Goal: Task Accomplishment & Management: Manage account settings

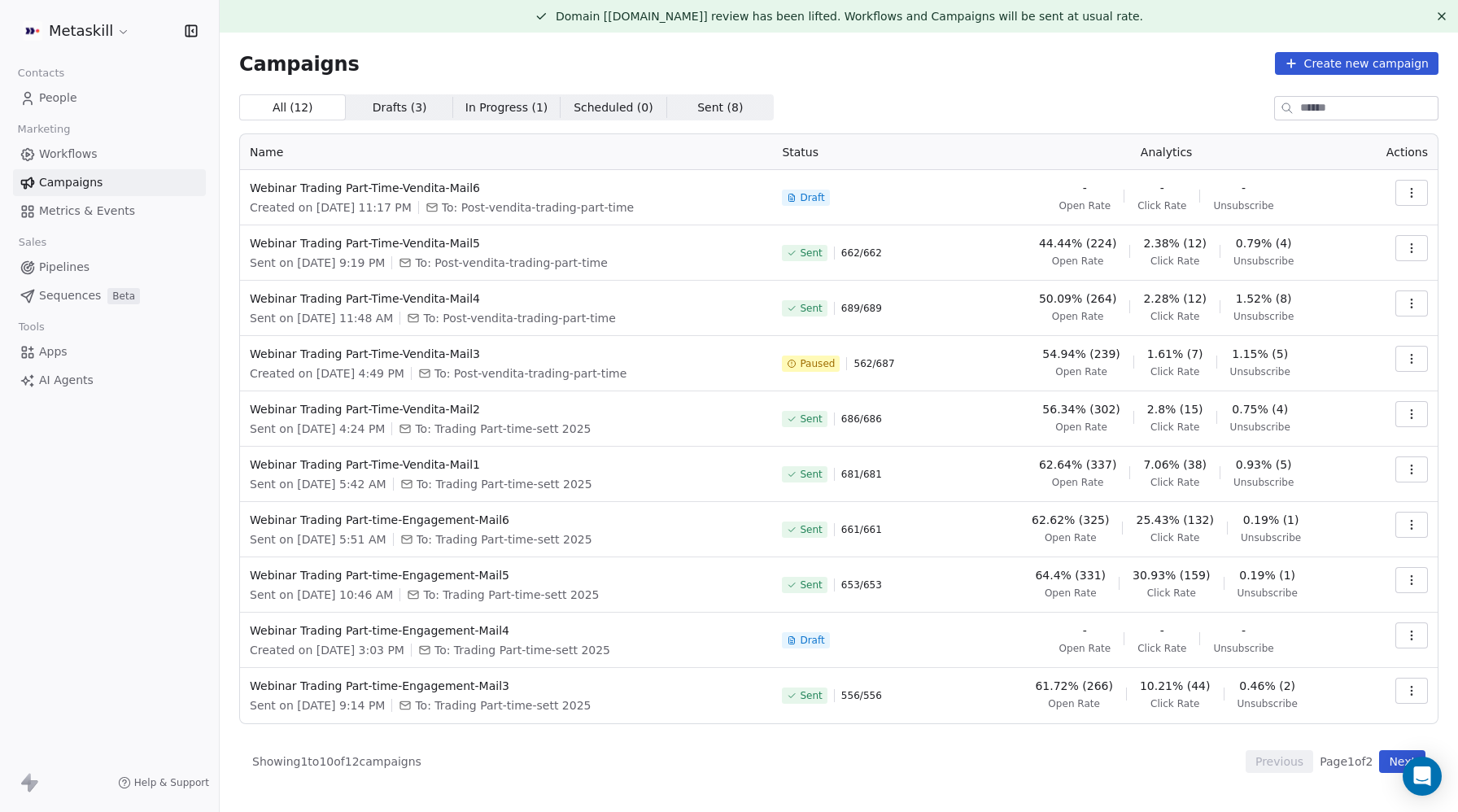
click at [66, 153] on span "Workflows" at bounding box center [68, 155] width 58 height 18
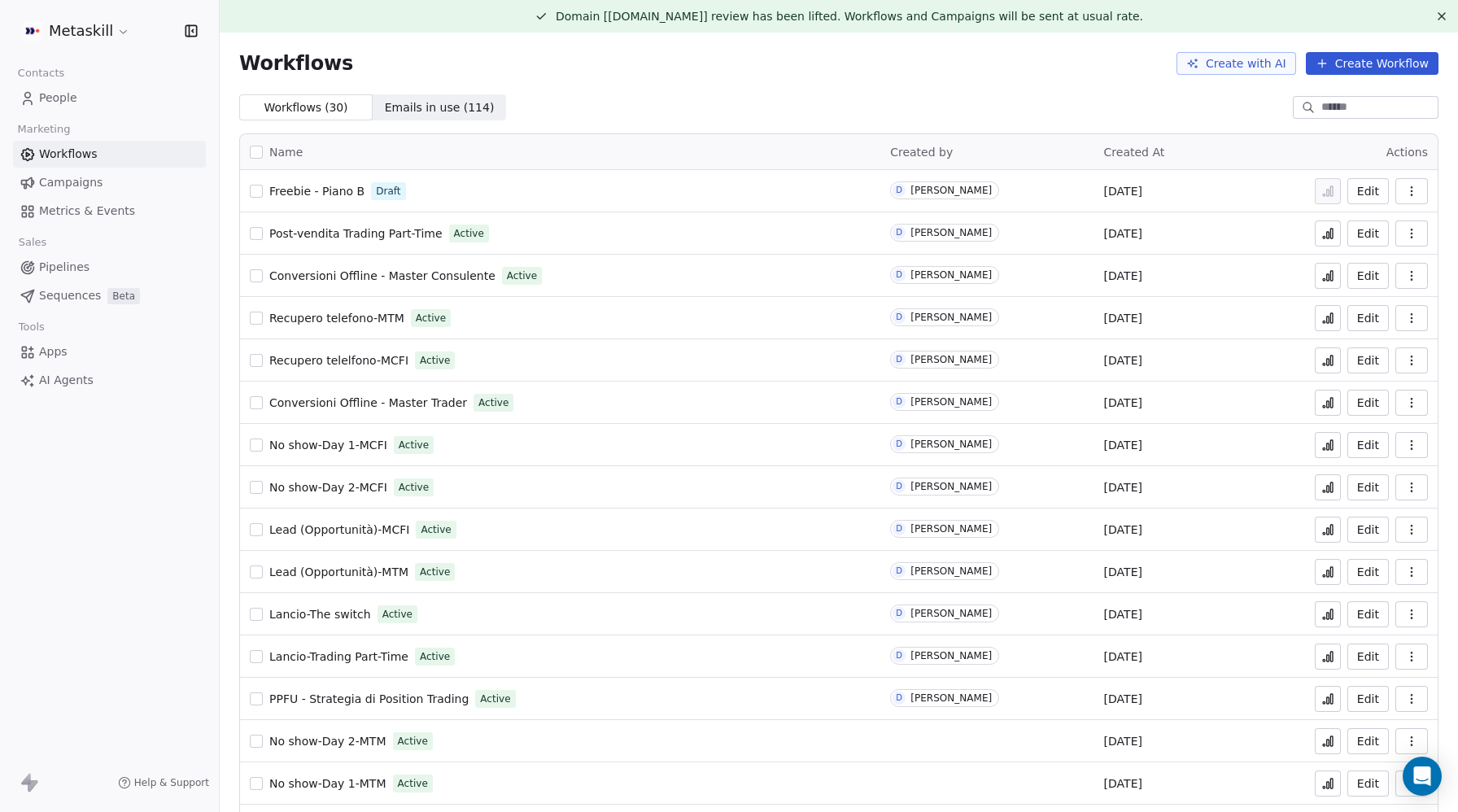
click at [62, 92] on span "People" at bounding box center [57, 98] width 38 height 18
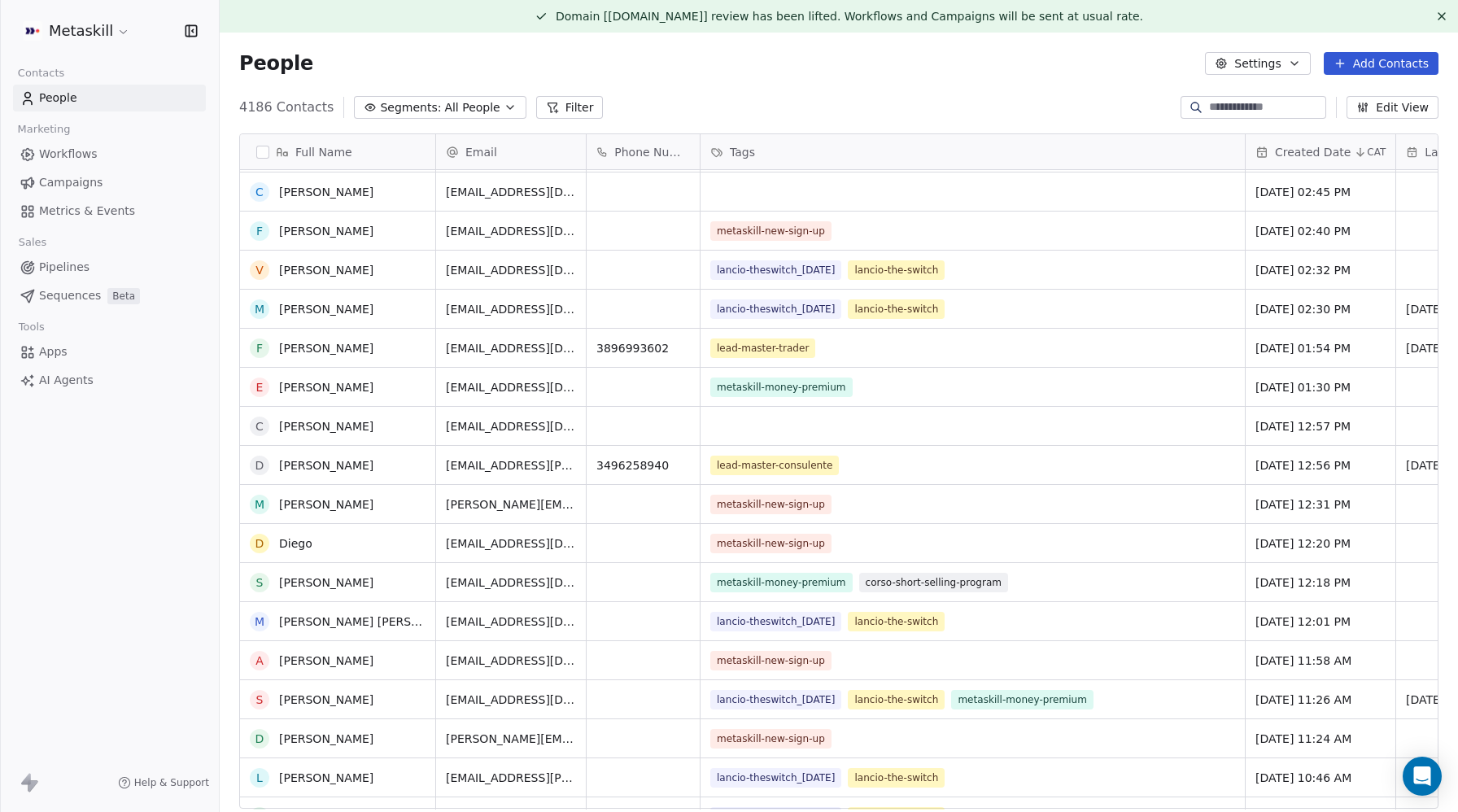
scroll to position [3754, 0]
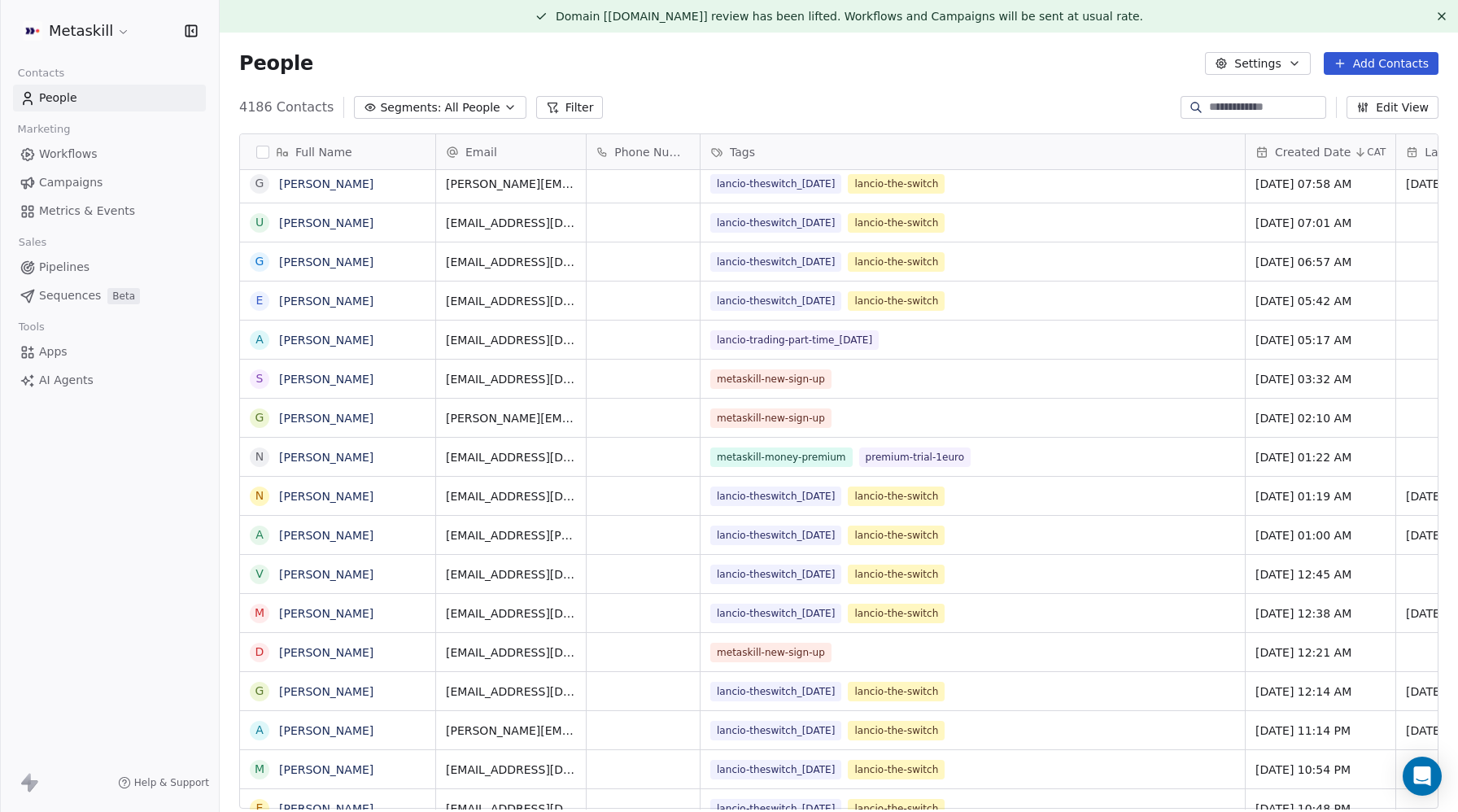
click at [551, 103] on button "Filter" at bounding box center [569, 107] width 67 height 22
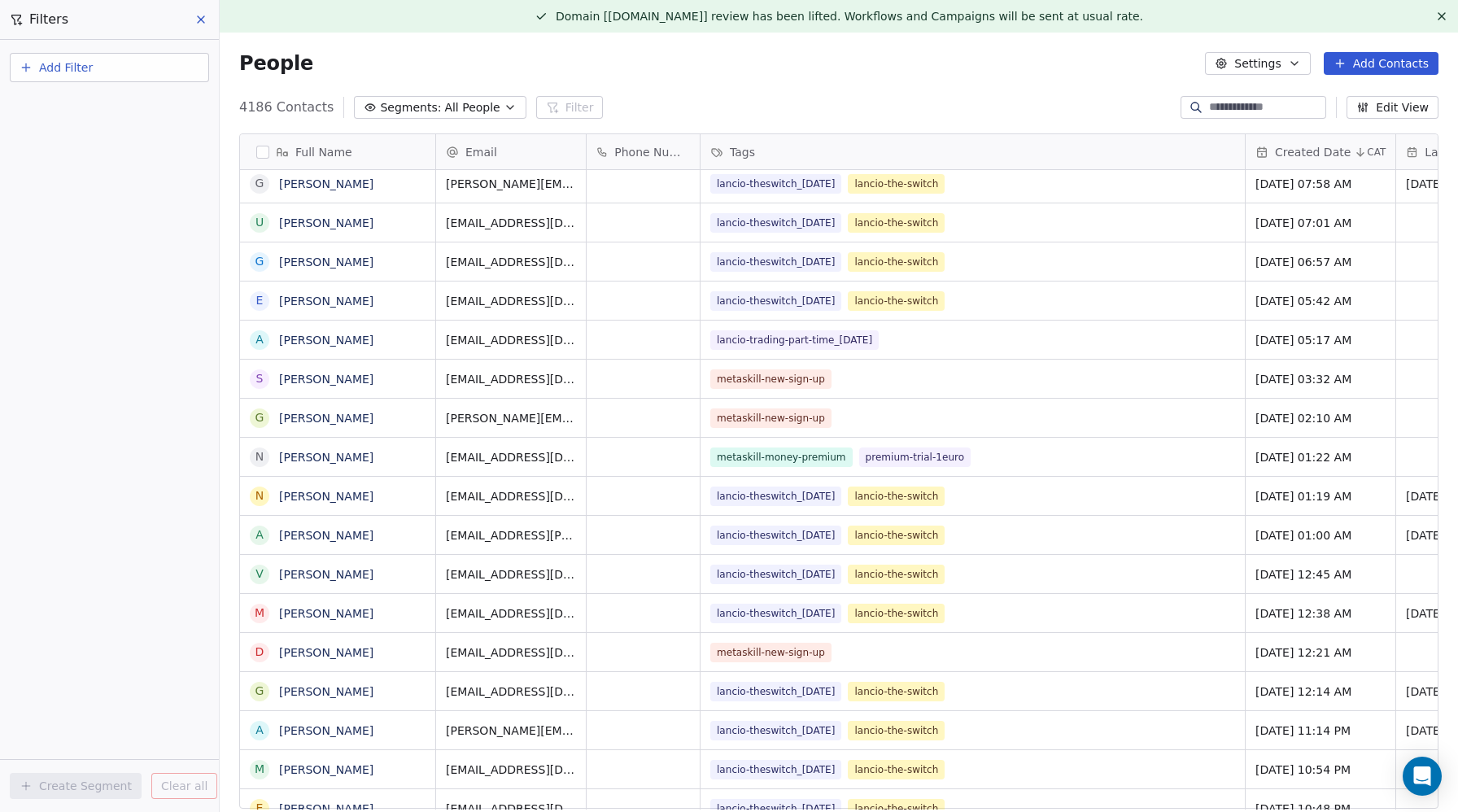
click at [55, 72] on span "Add Filter" at bounding box center [65, 68] width 54 height 18
click at [58, 100] on span "Contact properties" at bounding box center [80, 106] width 106 height 18
type input "***"
click at [83, 246] on span "Email Marketing Consent" at bounding box center [98, 242] width 142 height 17
click at [61, 171] on div "Is" at bounding box center [109, 173] width 170 height 26
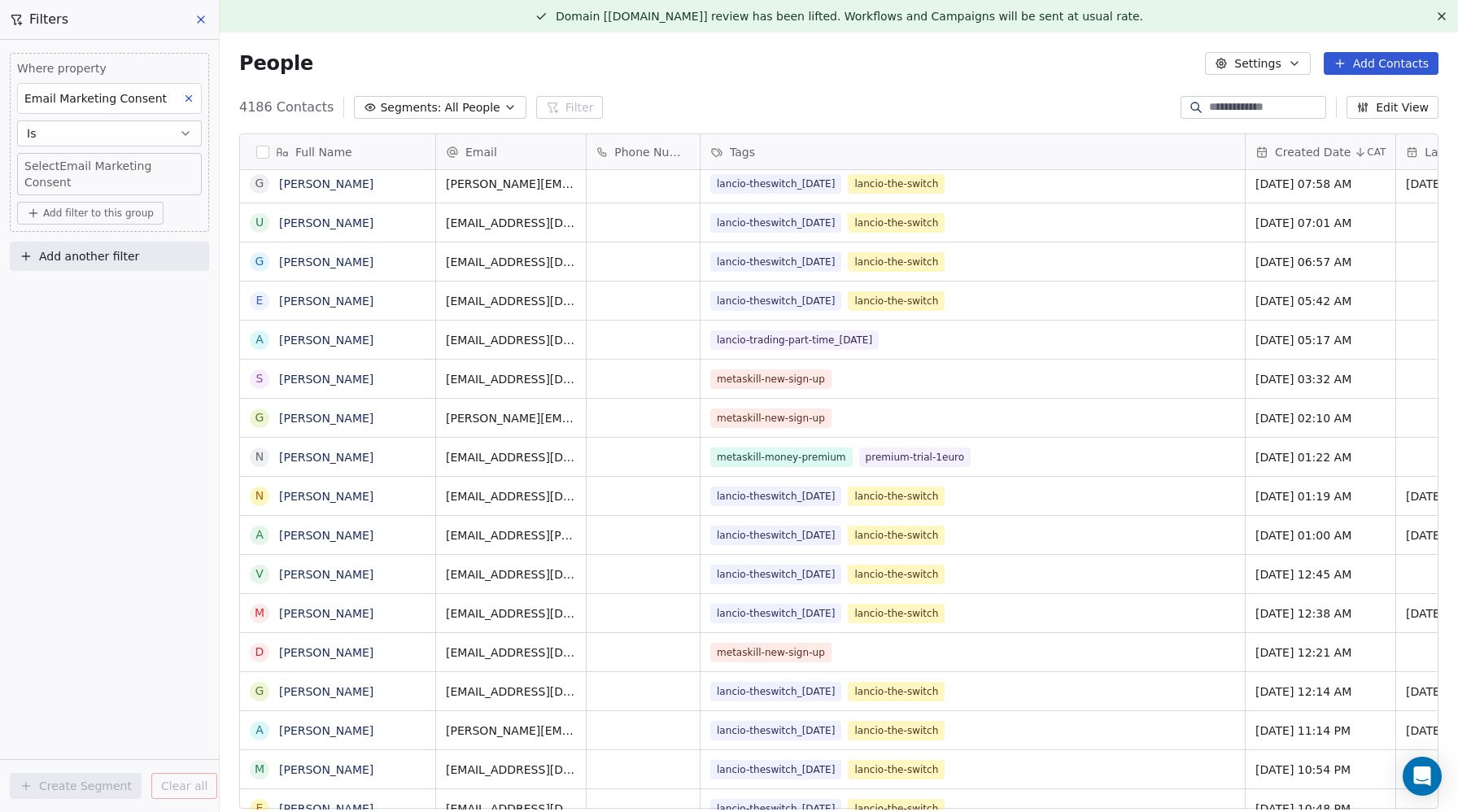
click at [56, 163] on body "Metaskill Contacts People Marketing Workflows Campaigns Metrics & Events Sales …" at bounding box center [729, 406] width 1458 height 812
click at [57, 170] on input "text" at bounding box center [122, 172] width 190 height 18
click at [58, 262] on span "Unsubscribed" at bounding box center [78, 253] width 77 height 18
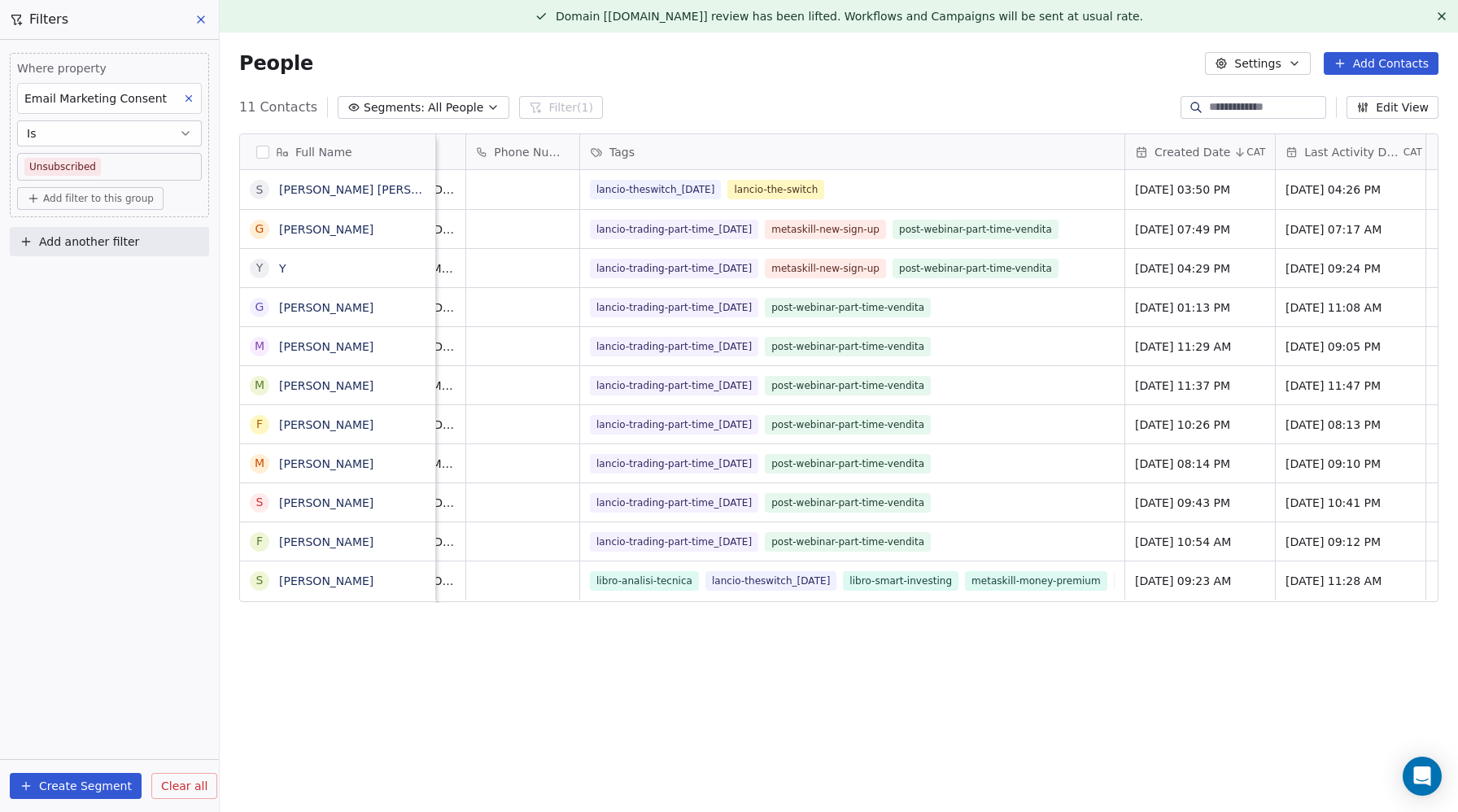
scroll to position [0, 0]
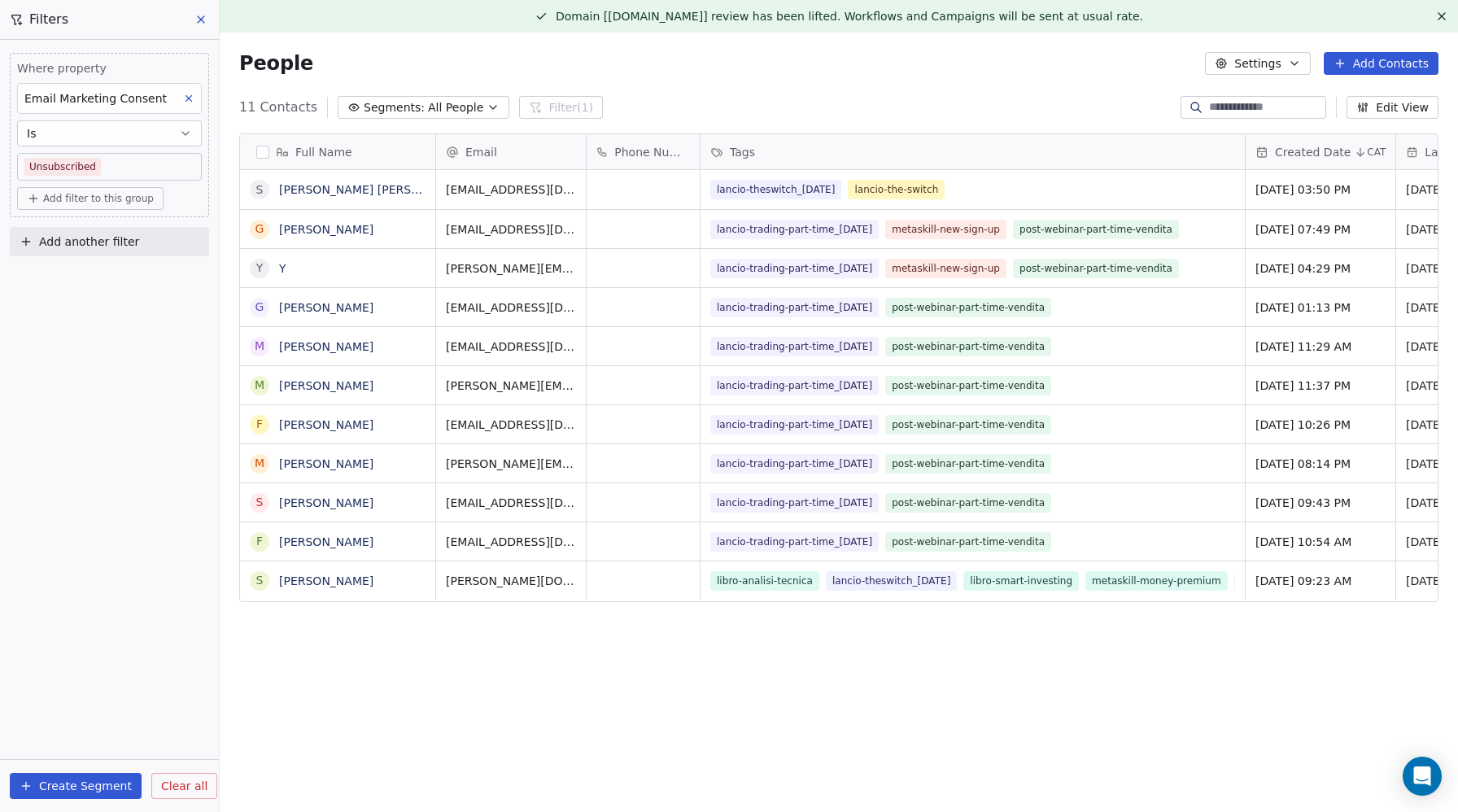
click at [264, 155] on button "button" at bounding box center [262, 152] width 13 height 13
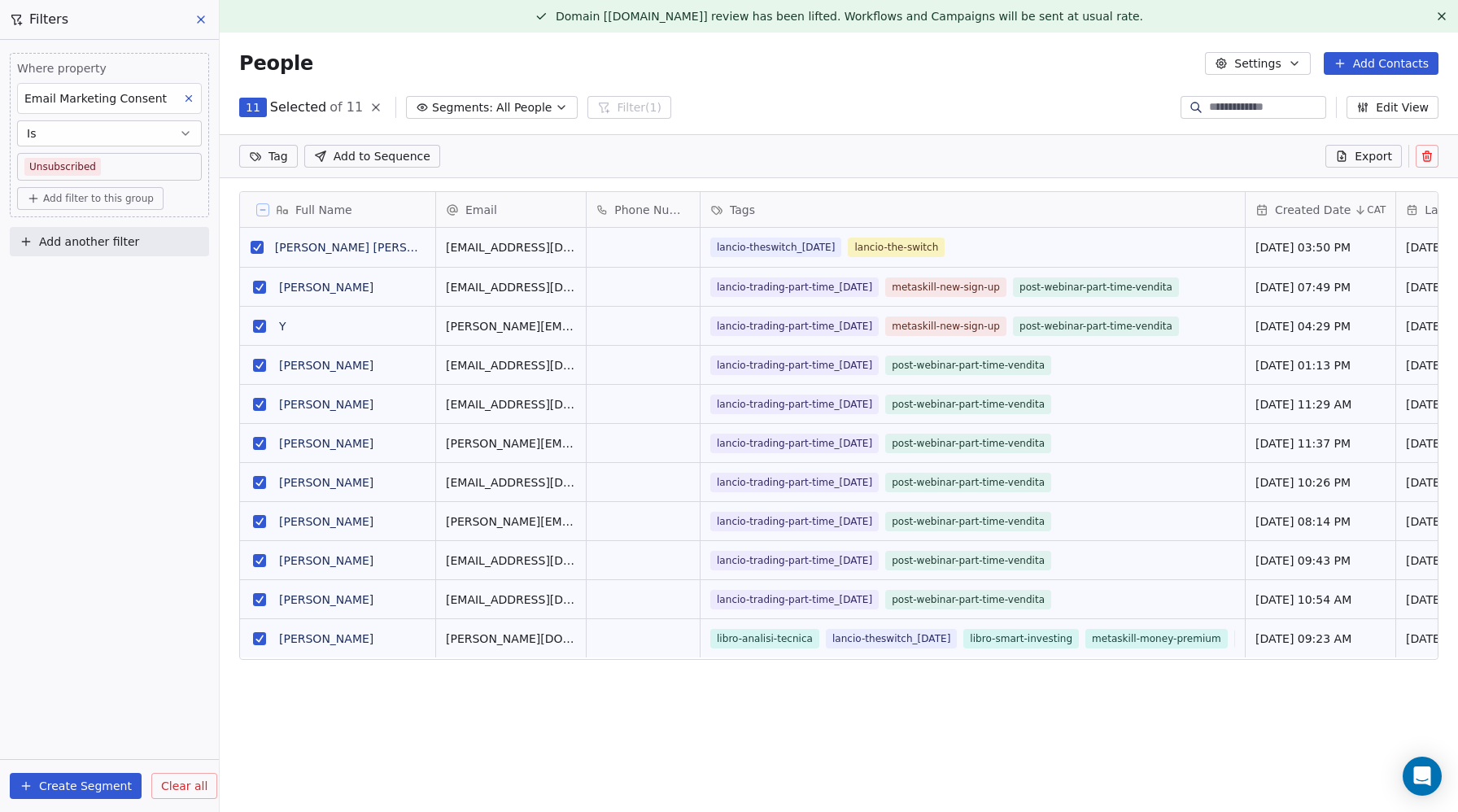
click at [260, 249] on button "grid" at bounding box center [256, 246] width 13 height 13
click at [259, 638] on button "grid" at bounding box center [259, 638] width 13 height 13
click at [1428, 159] on icon at bounding box center [1428, 157] width 0 height 3
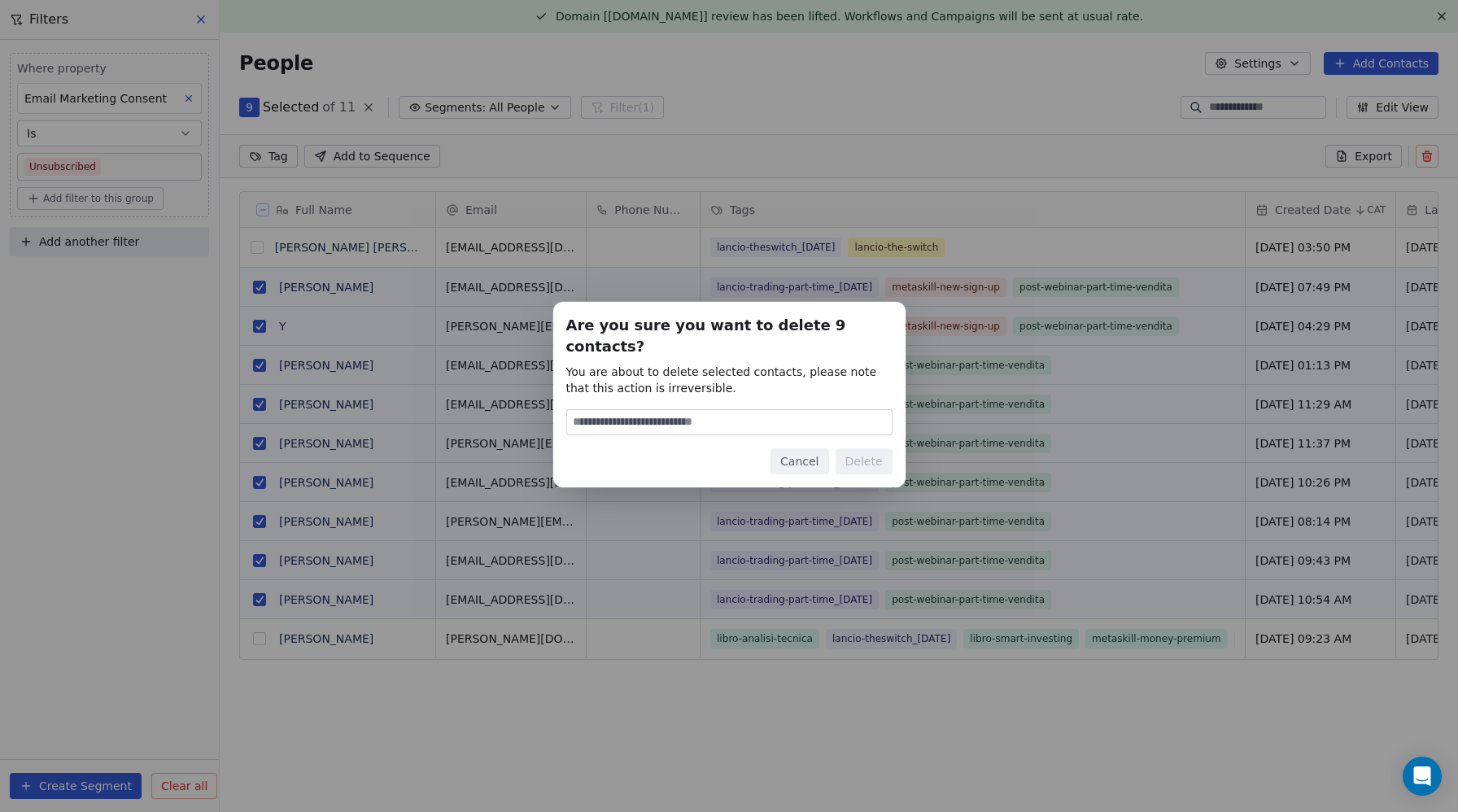
click at [726, 412] on input at bounding box center [729, 422] width 324 height 24
type input "******"
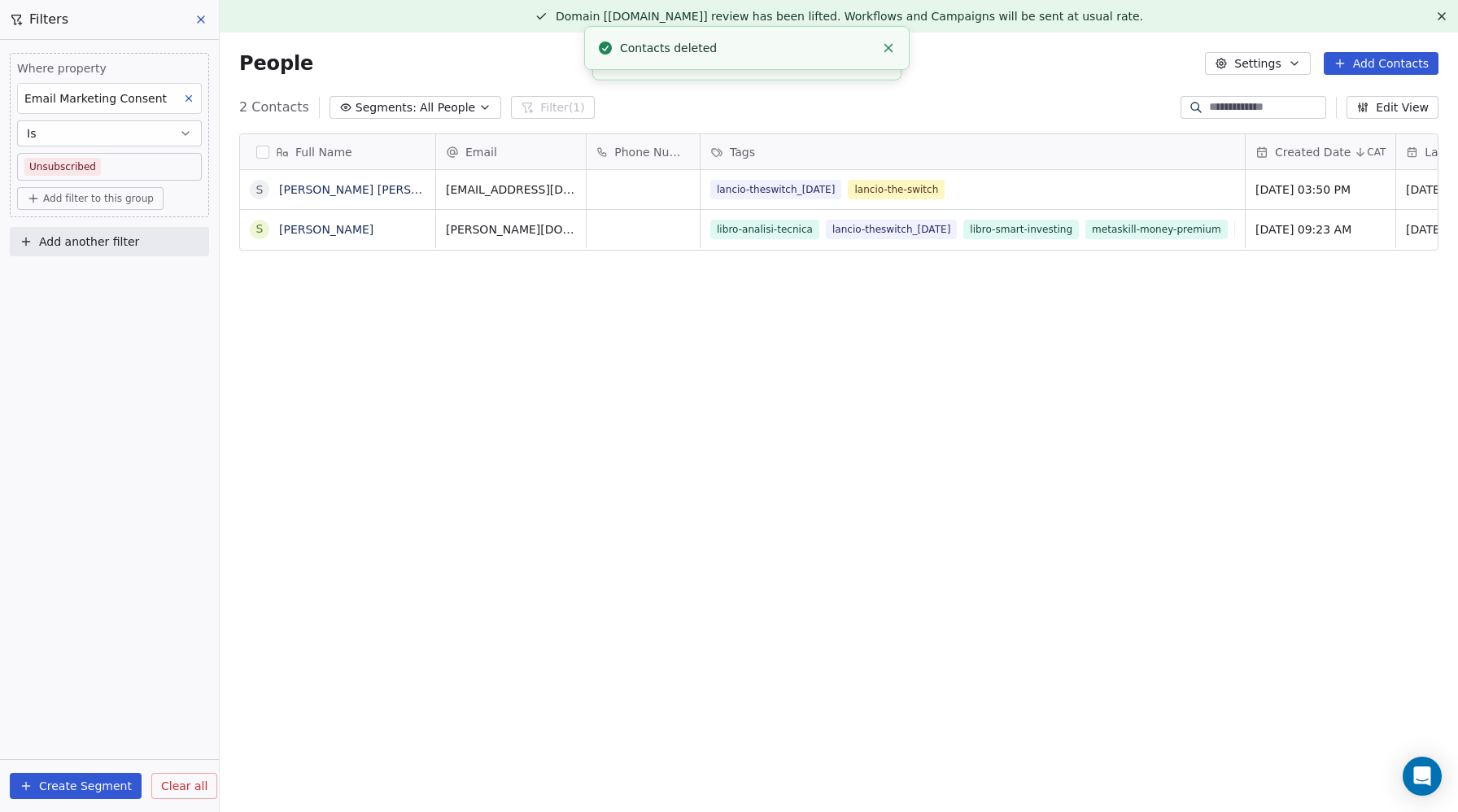
click at [195, 15] on icon at bounding box center [201, 18] width 13 height 13
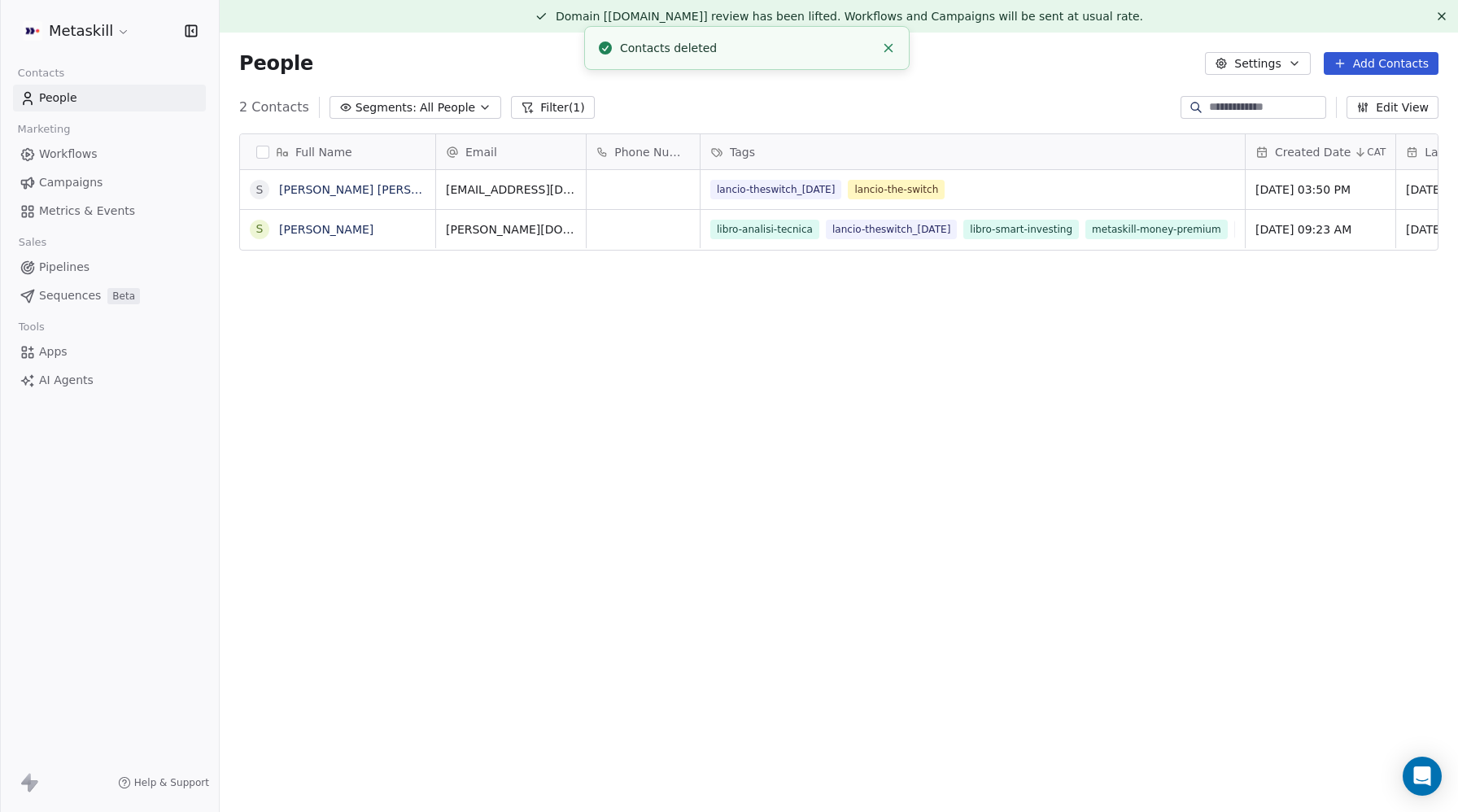
click at [81, 95] on link "People" at bounding box center [109, 98] width 193 height 27
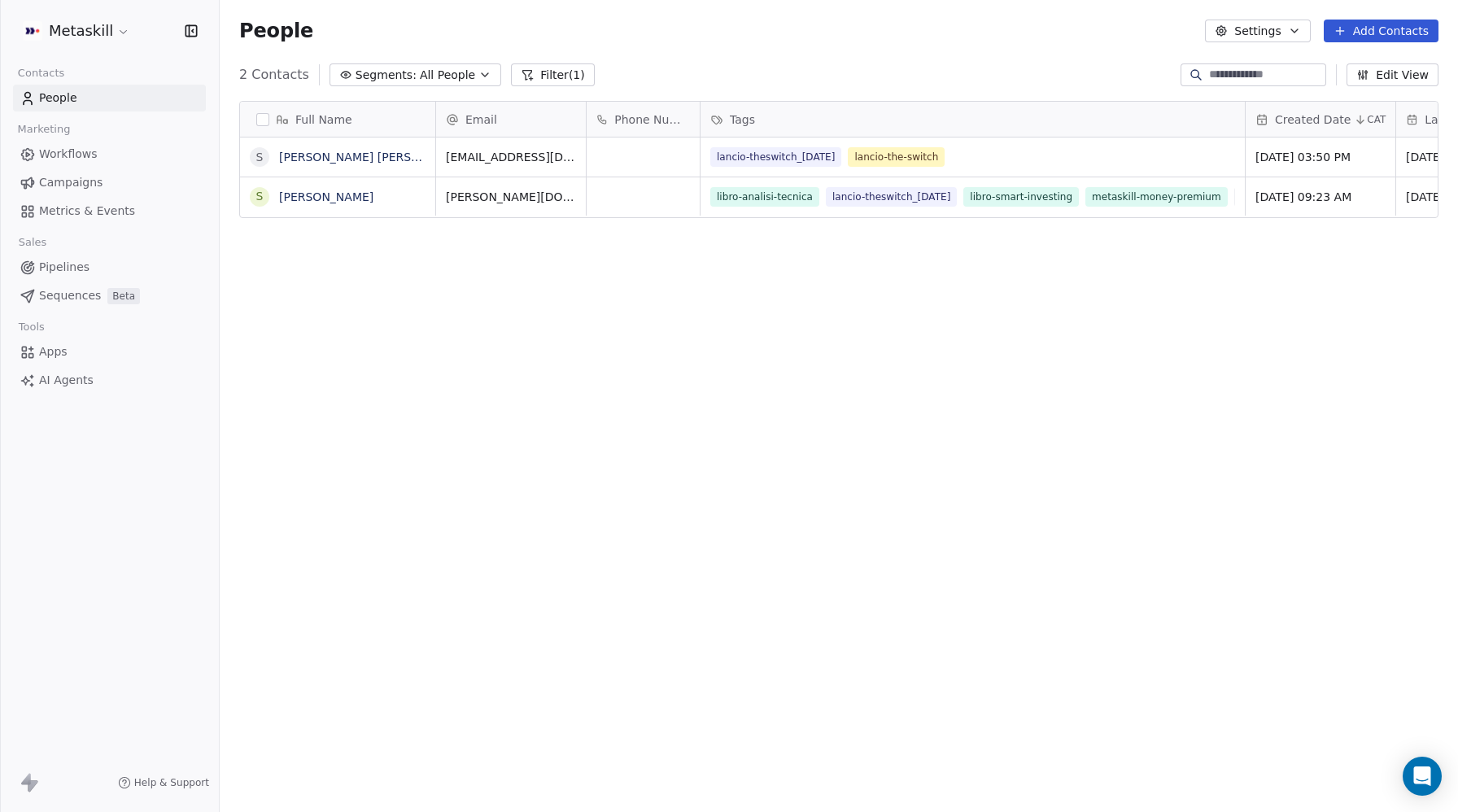
click at [59, 96] on span "People" at bounding box center [57, 98] width 38 height 18
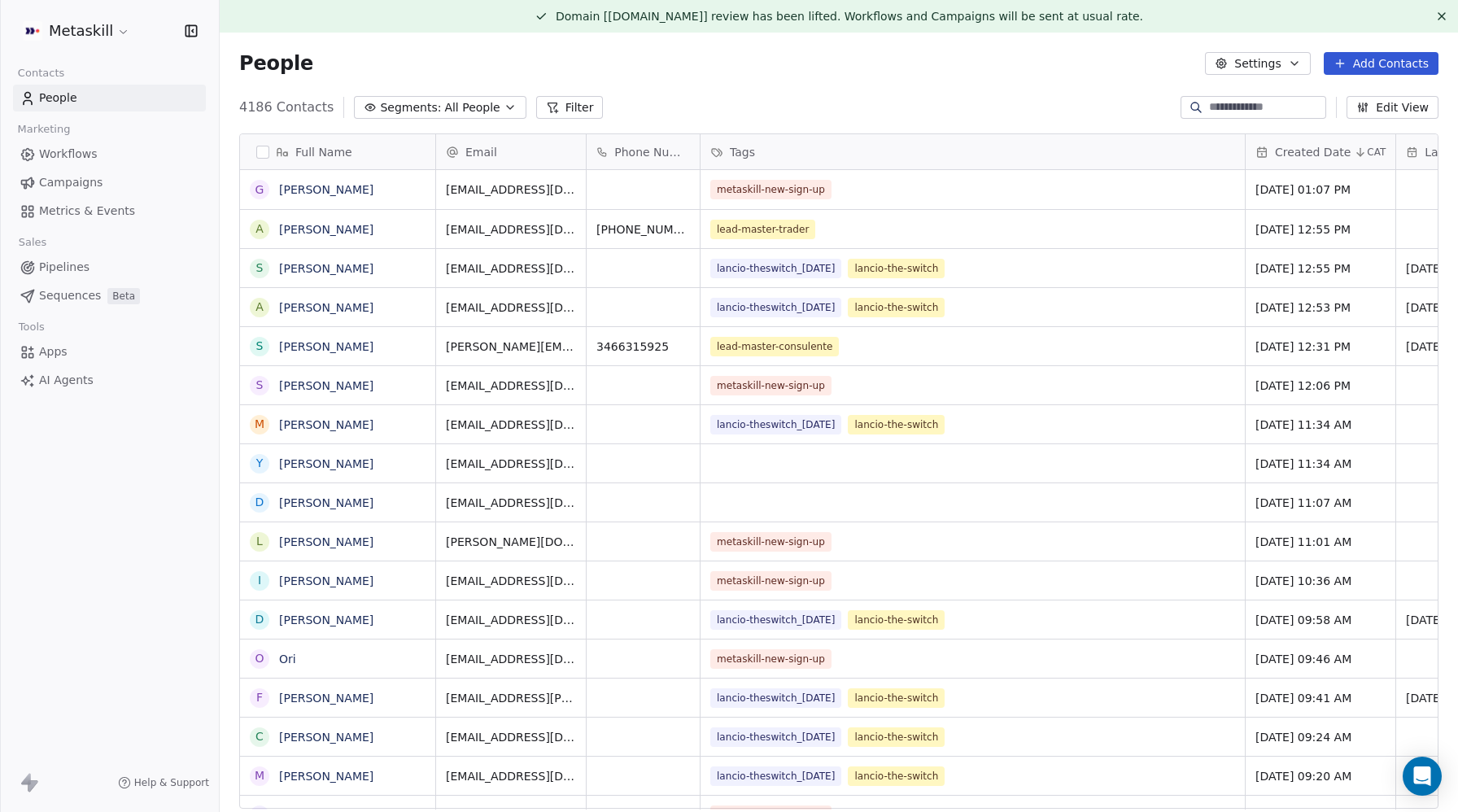
scroll to position [1, 1]
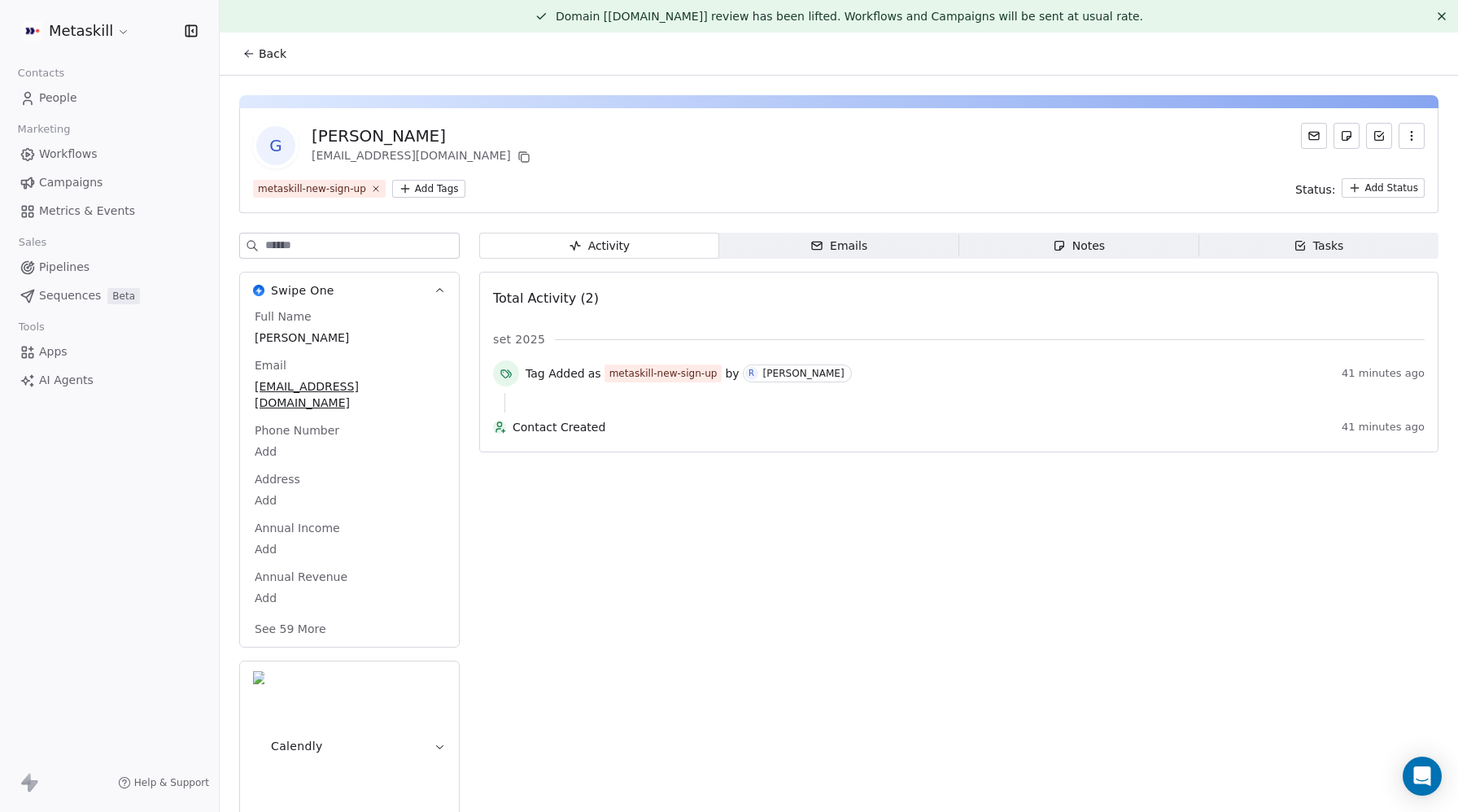
click at [273, 338] on span "[PERSON_NAME]" at bounding box center [349, 337] width 190 height 17
click at [273, 338] on span "[PERSON_NAME]" at bounding box center [349, 338] width 188 height 17
click at [264, 338] on textarea "*******" at bounding box center [349, 353] width 193 height 51
type textarea "*******"
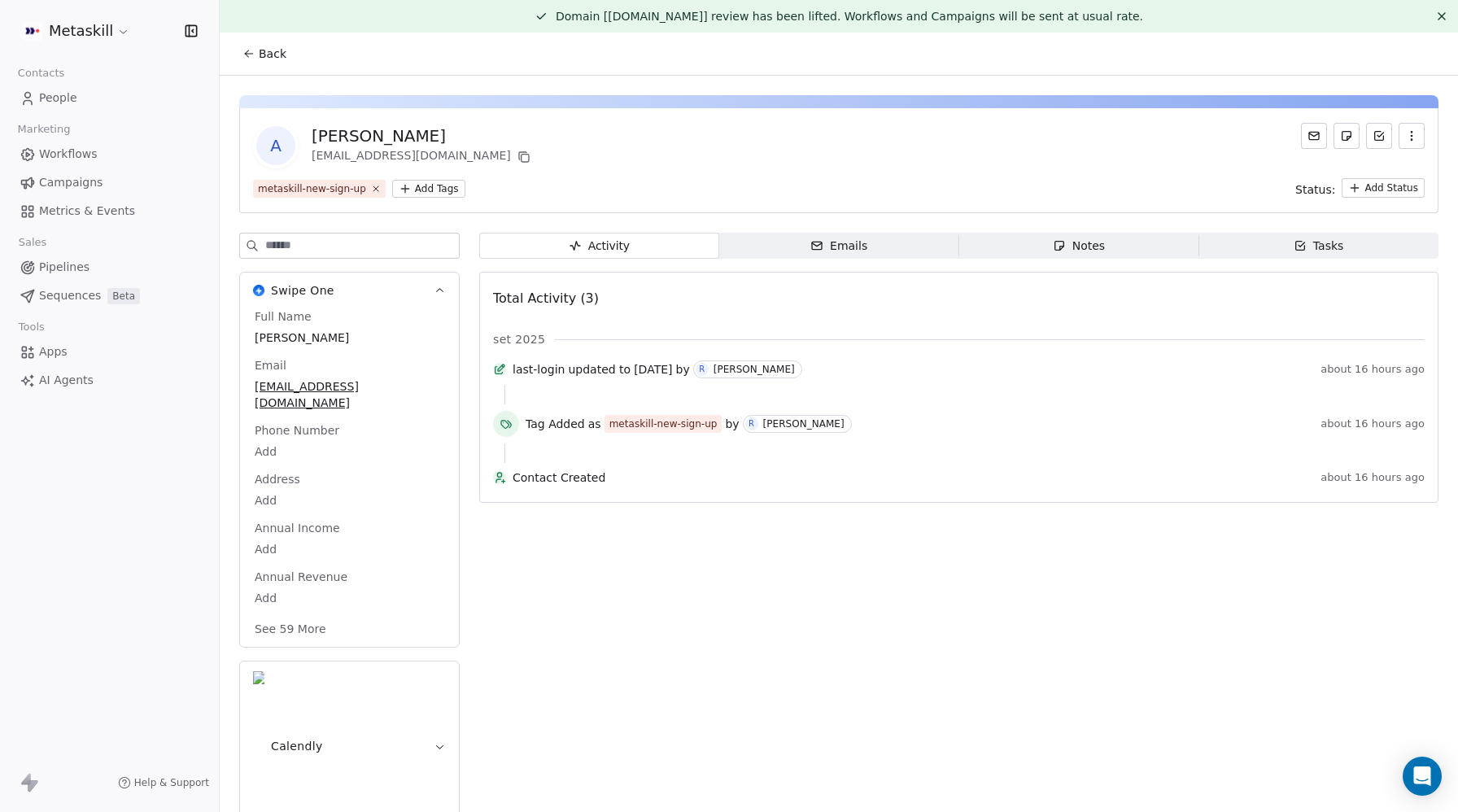
click at [275, 336] on span "[PERSON_NAME]" at bounding box center [349, 337] width 190 height 17
click at [275, 336] on span "[PERSON_NAME]" at bounding box center [349, 338] width 188 height 17
click at [266, 343] on textarea "******" at bounding box center [349, 353] width 193 height 51
type textarea "******"
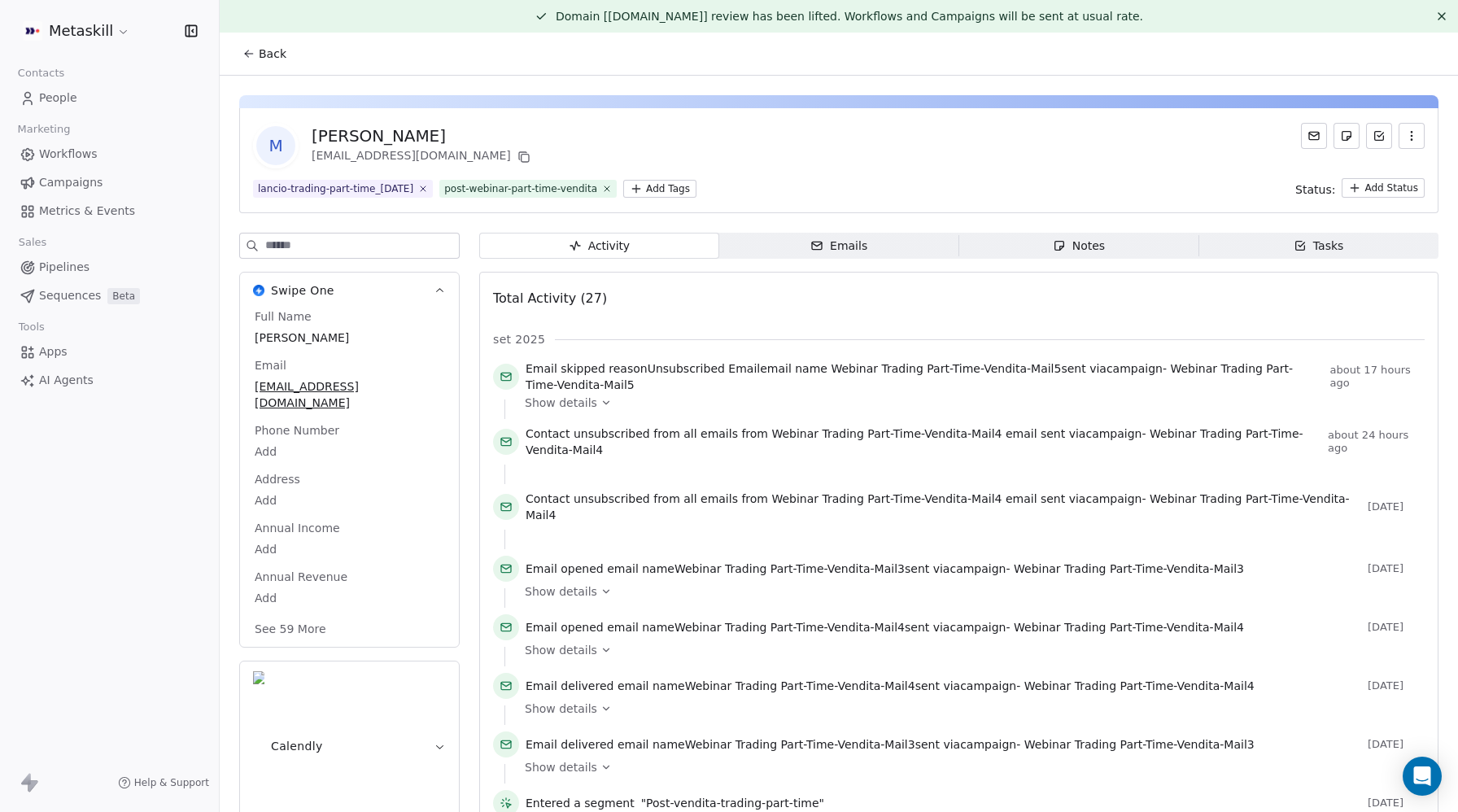
click at [573, 402] on span "Show details" at bounding box center [561, 402] width 72 height 17
